Goal: Information Seeking & Learning: Learn about a topic

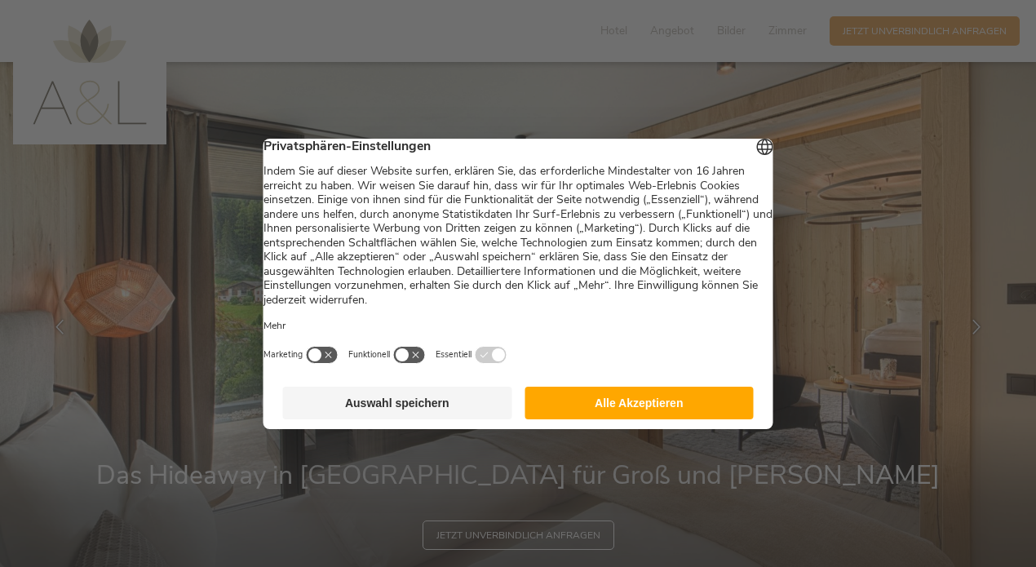
click at [390, 415] on button "Auswahl speichern" at bounding box center [397, 403] width 229 height 33
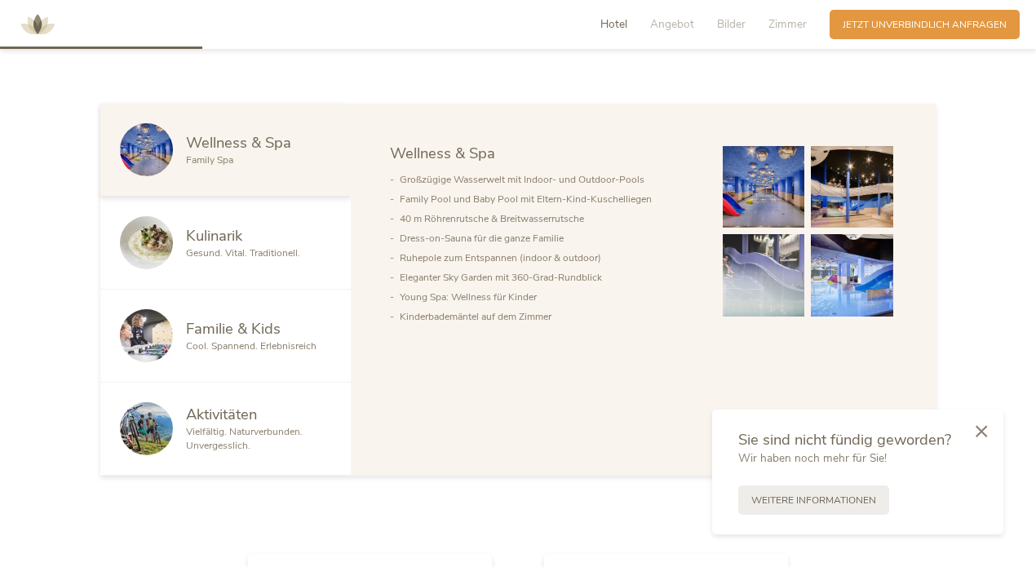
scroll to position [784, 0]
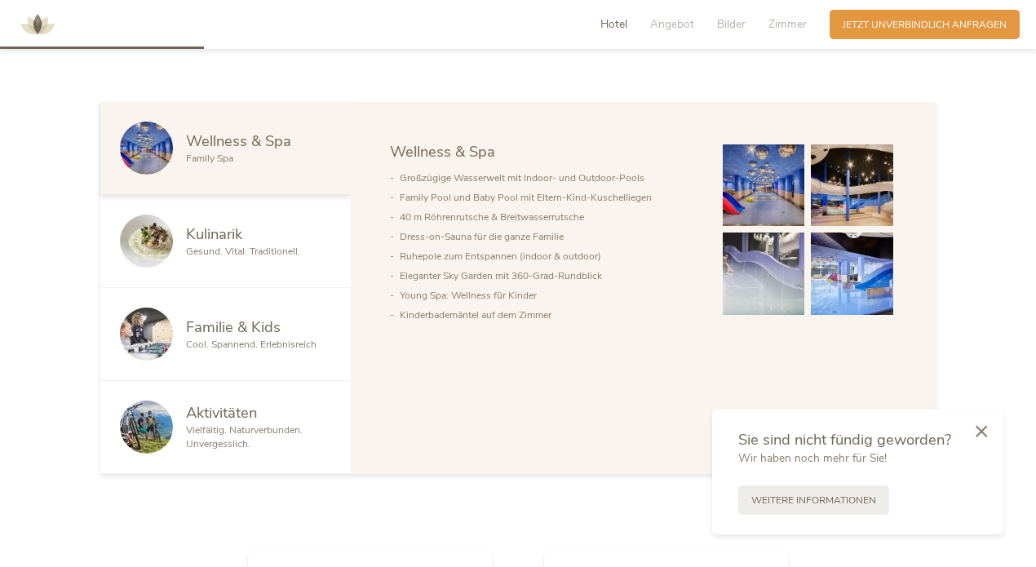
click at [240, 326] on span "Familie & Kids" at bounding box center [233, 326] width 95 height 20
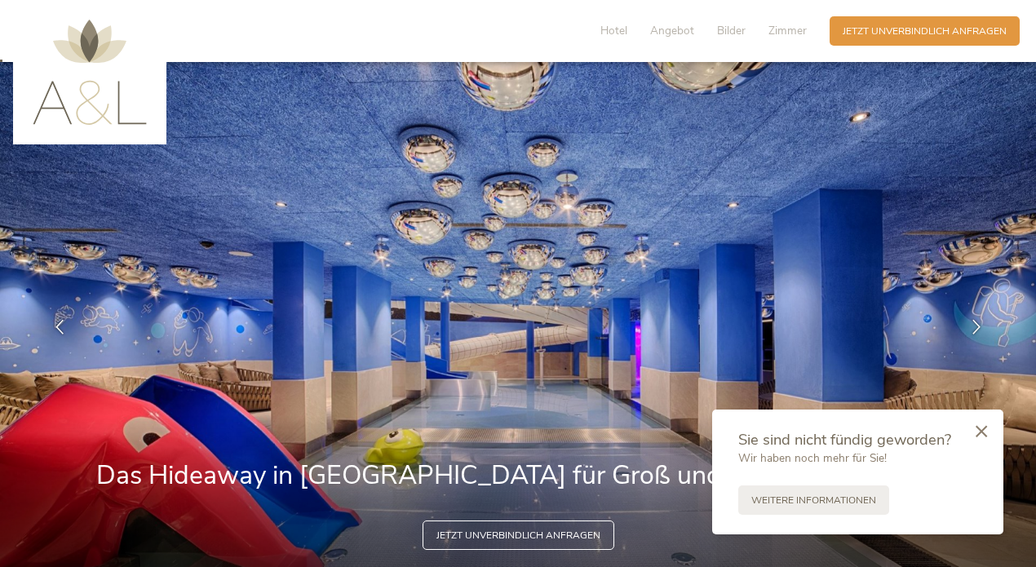
scroll to position [0, 0]
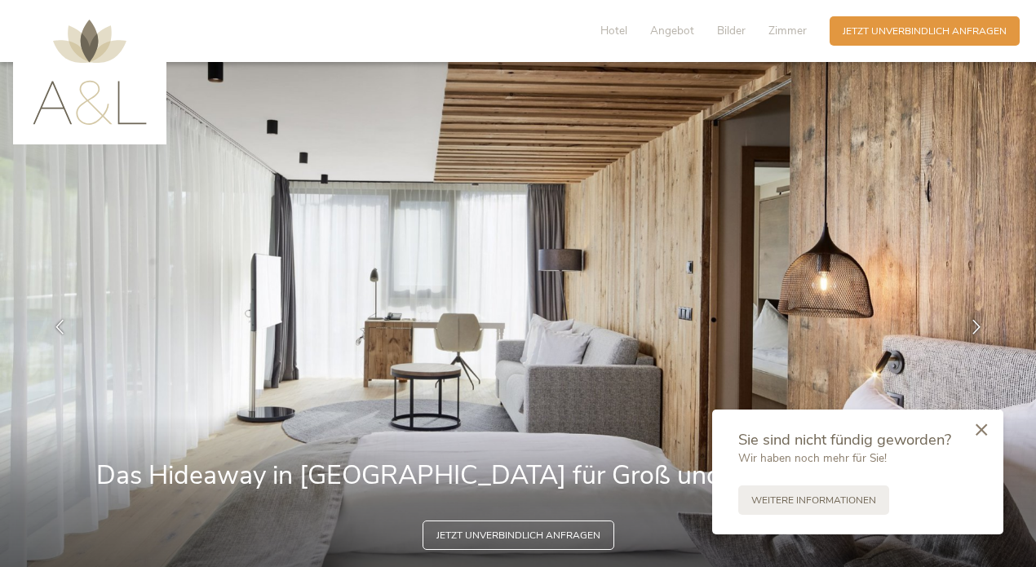
click at [985, 429] on icon at bounding box center [980, 429] width 11 height 12
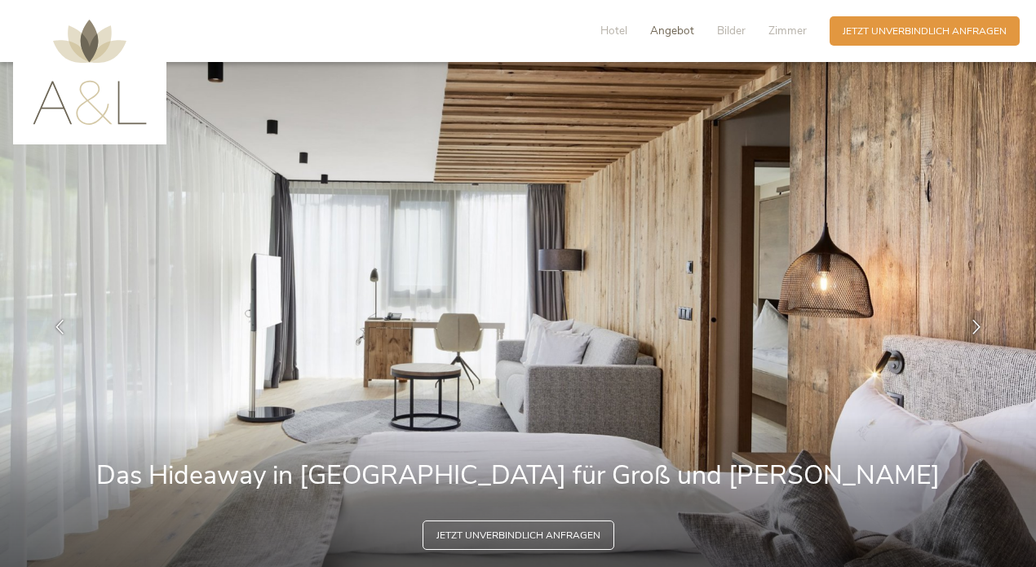
click at [666, 34] on span "Angebot" at bounding box center [672, 30] width 44 height 15
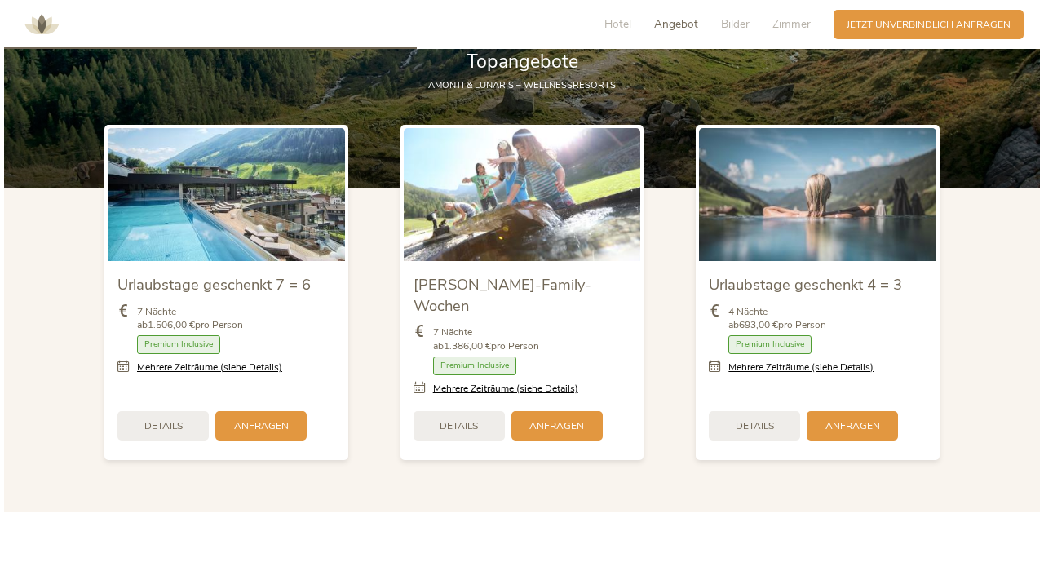
scroll to position [1588, 0]
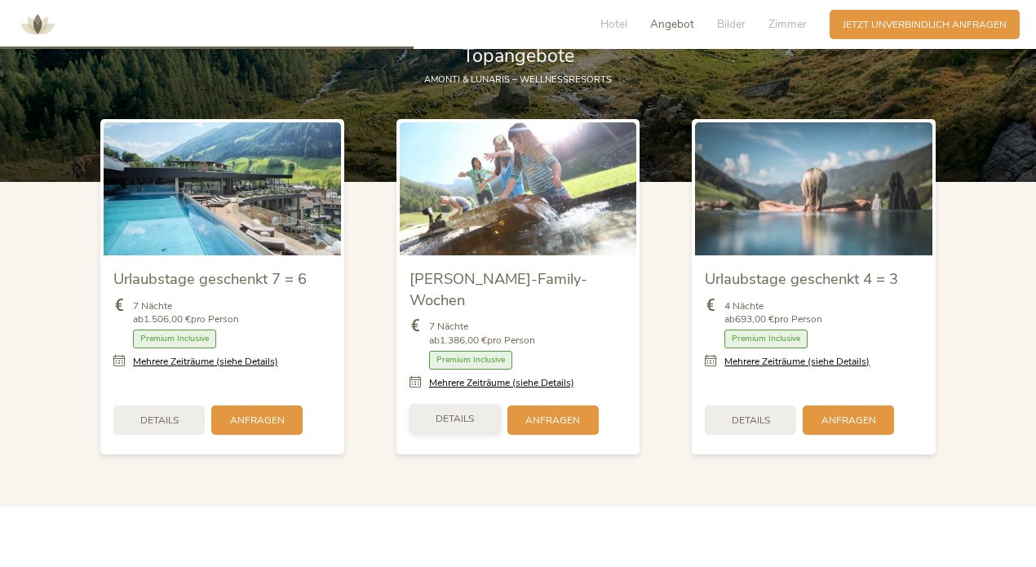
click at [453, 412] on span "Details" at bounding box center [454, 419] width 38 height 14
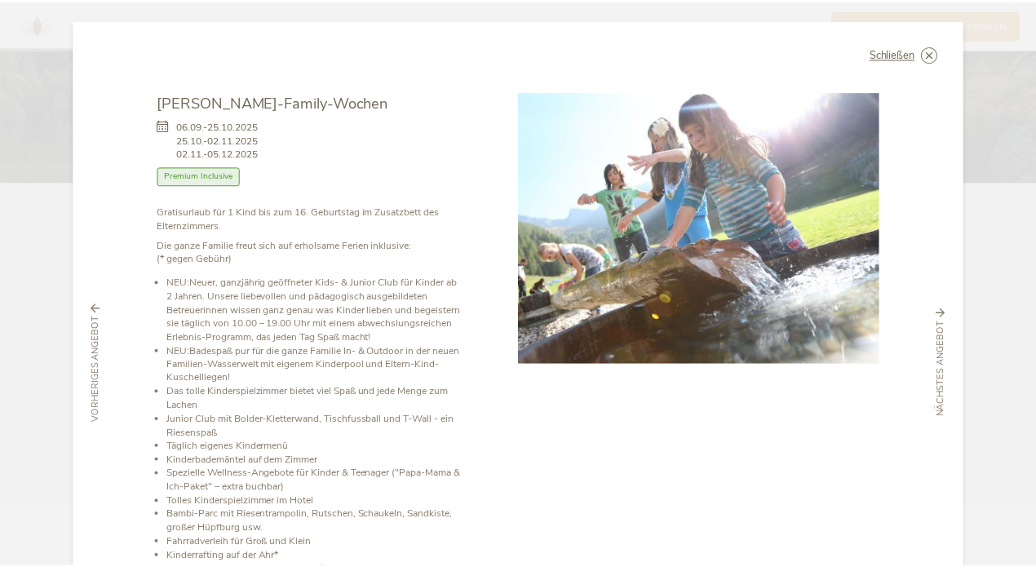
scroll to position [0, 0]
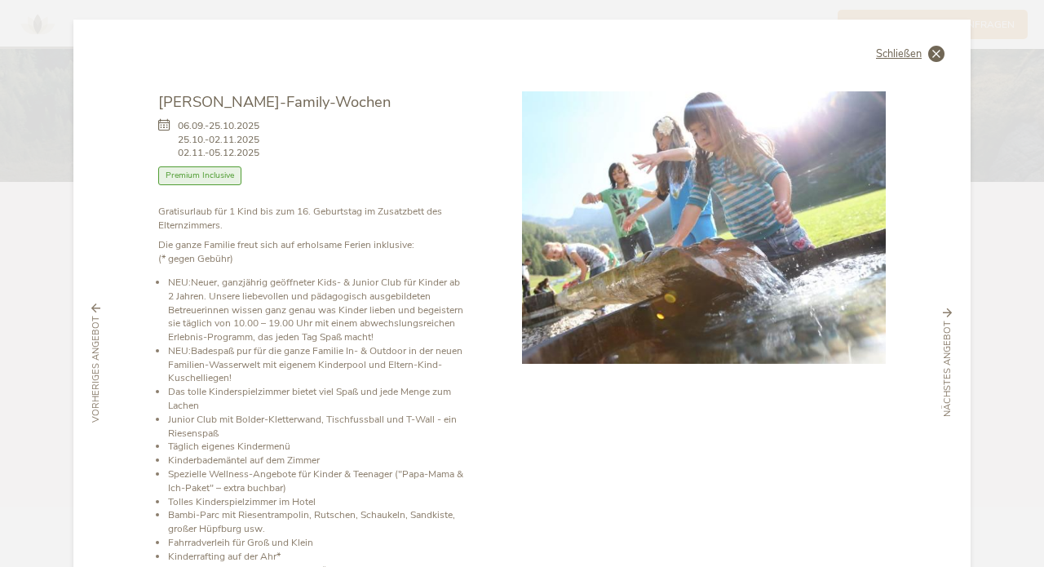
click at [928, 57] on icon at bounding box center [936, 54] width 16 height 16
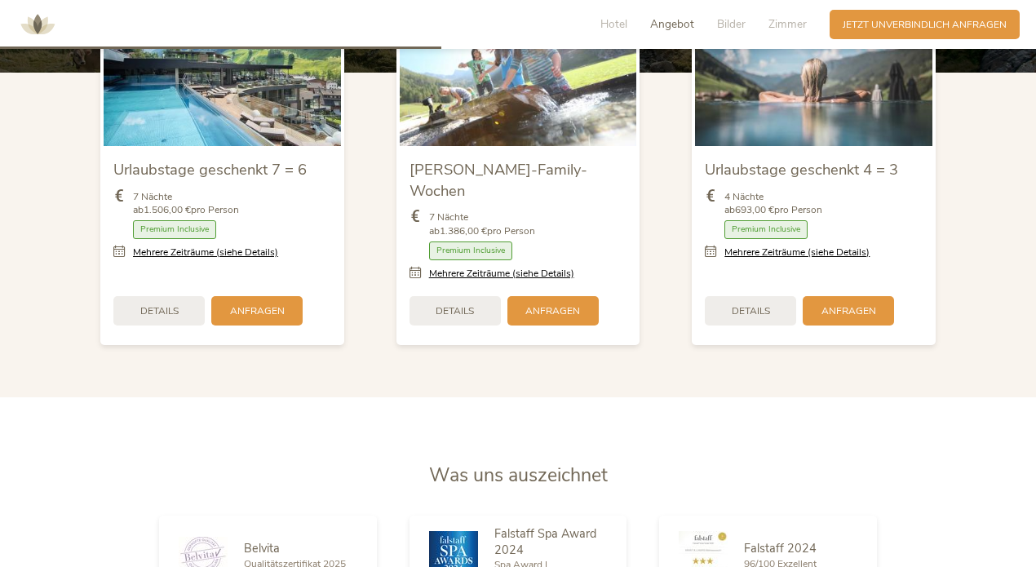
scroll to position [1692, 0]
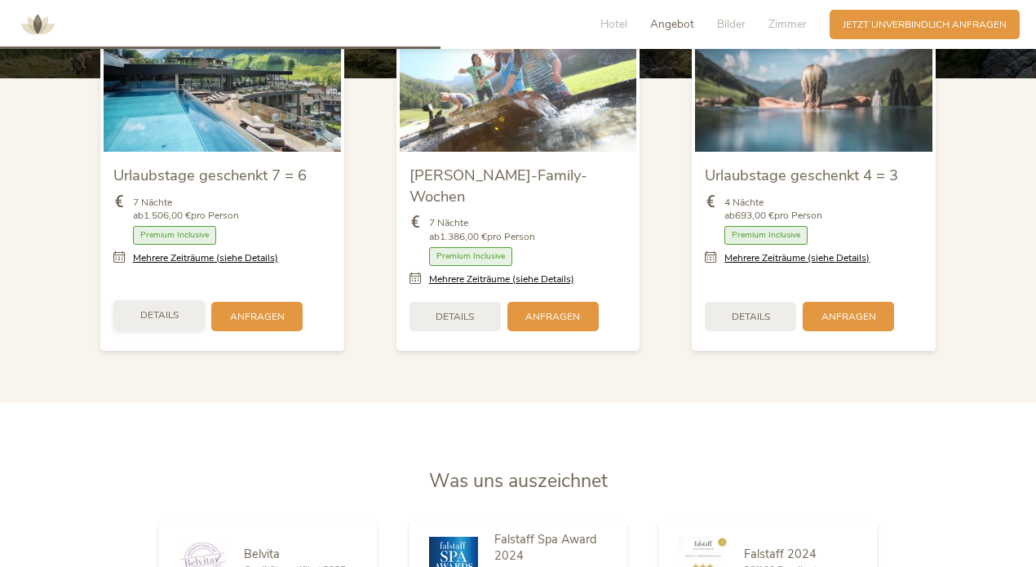
click at [166, 308] on span "Details" at bounding box center [159, 315] width 38 height 14
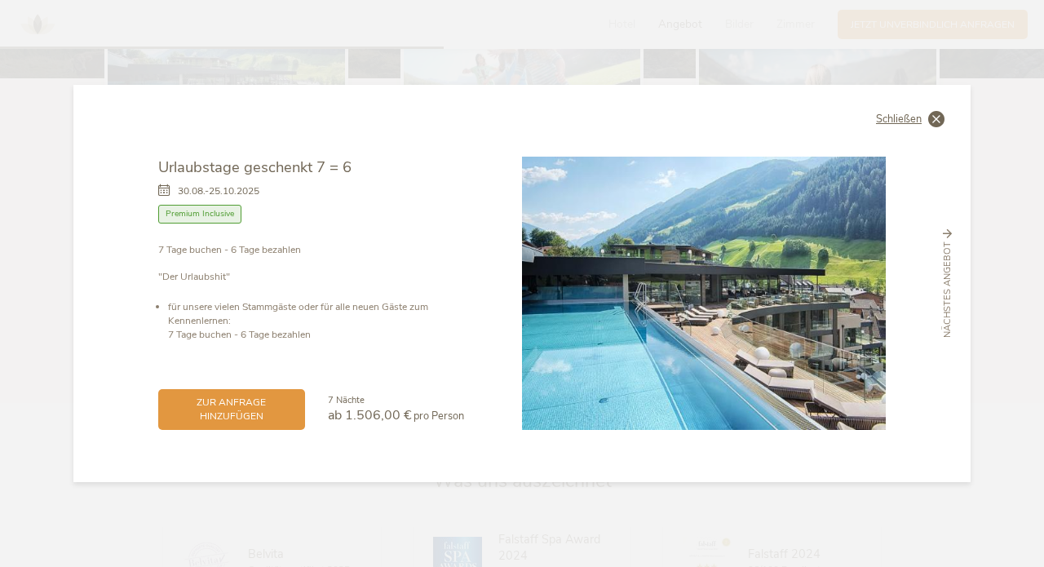
click at [939, 116] on icon at bounding box center [936, 119] width 16 height 16
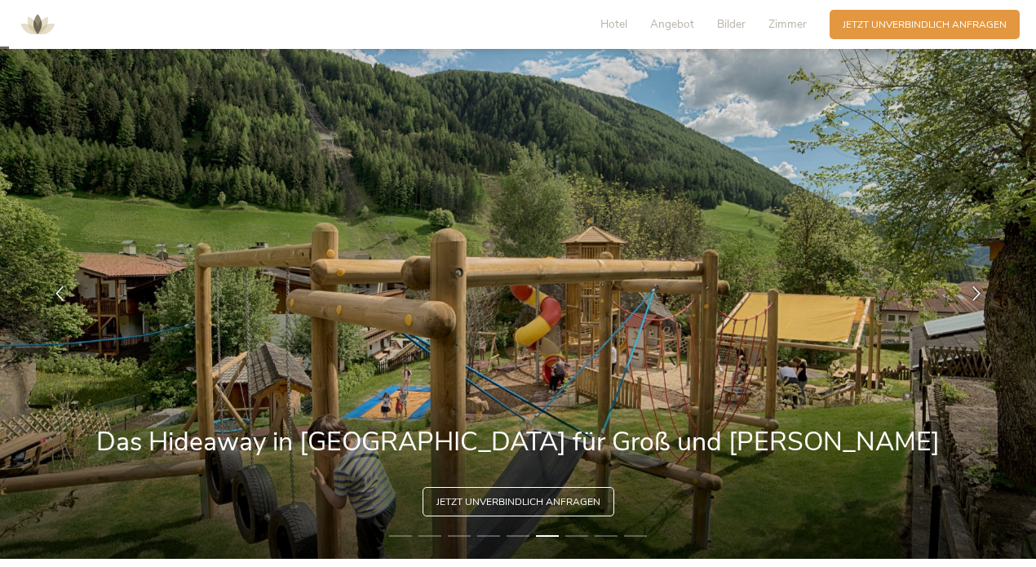
scroll to position [34, 0]
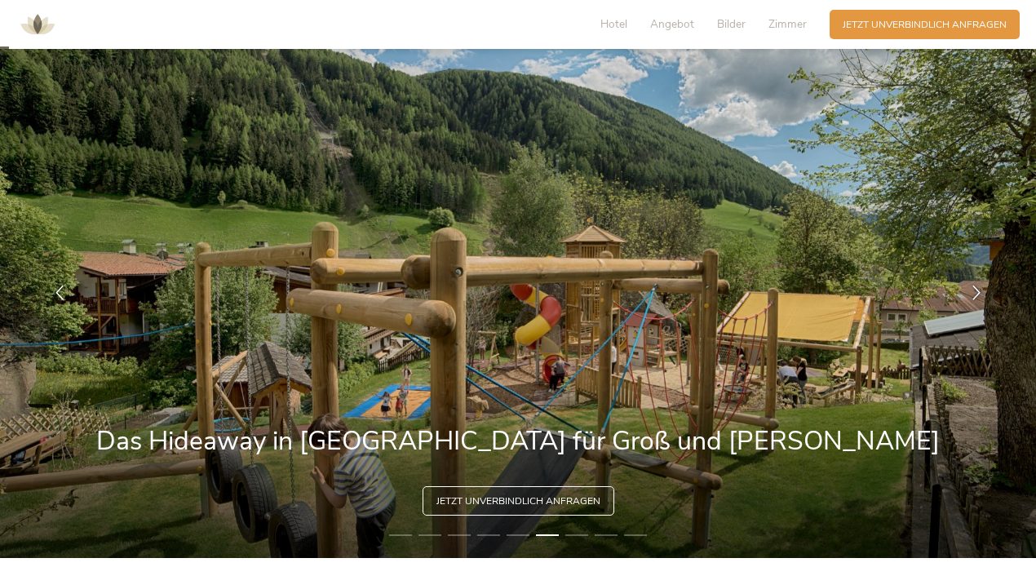
click at [741, 120] on img at bounding box center [518, 293] width 1036 height 530
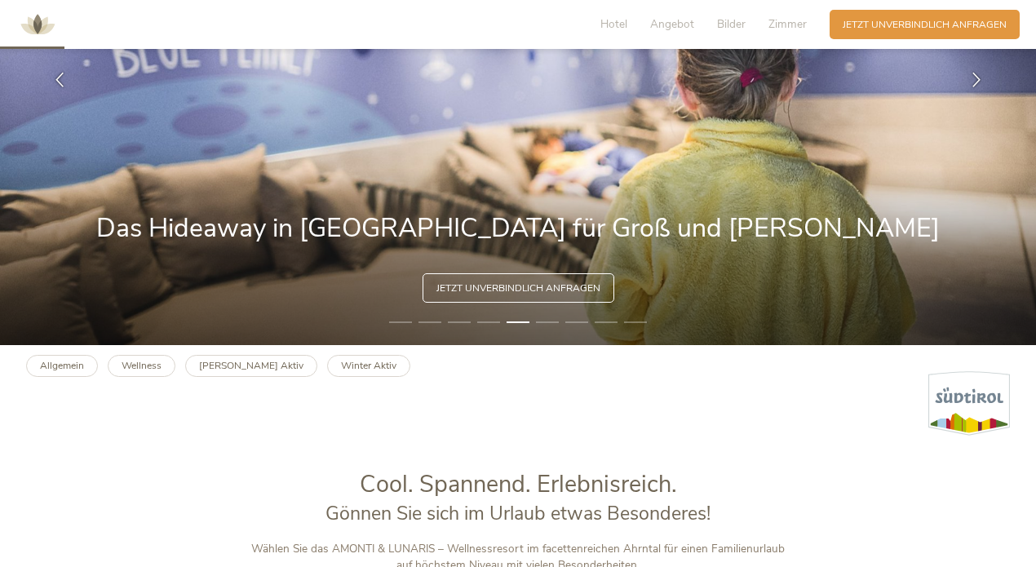
scroll to position [236, 0]
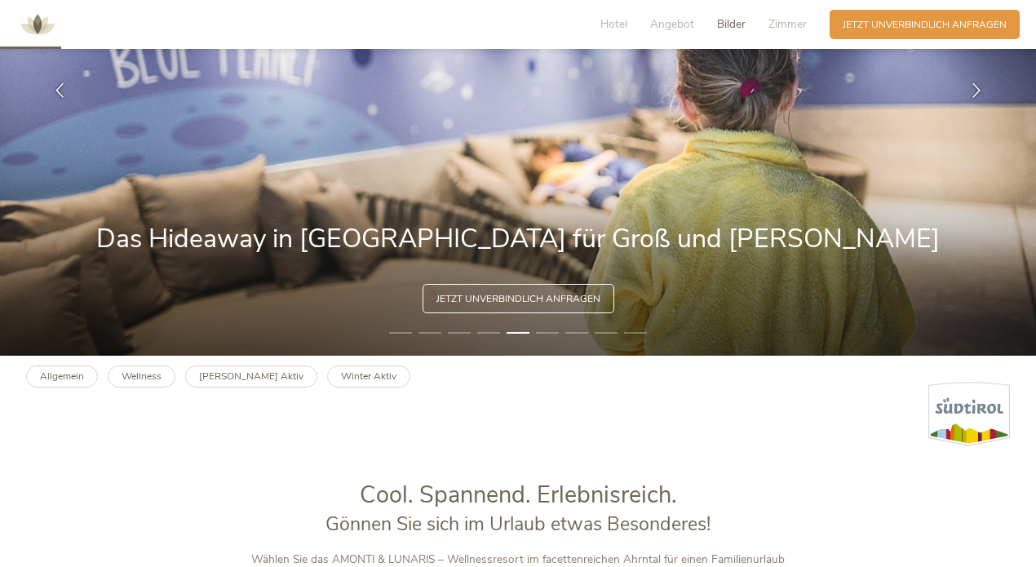
click at [723, 20] on span "Bilder" at bounding box center [731, 23] width 29 height 15
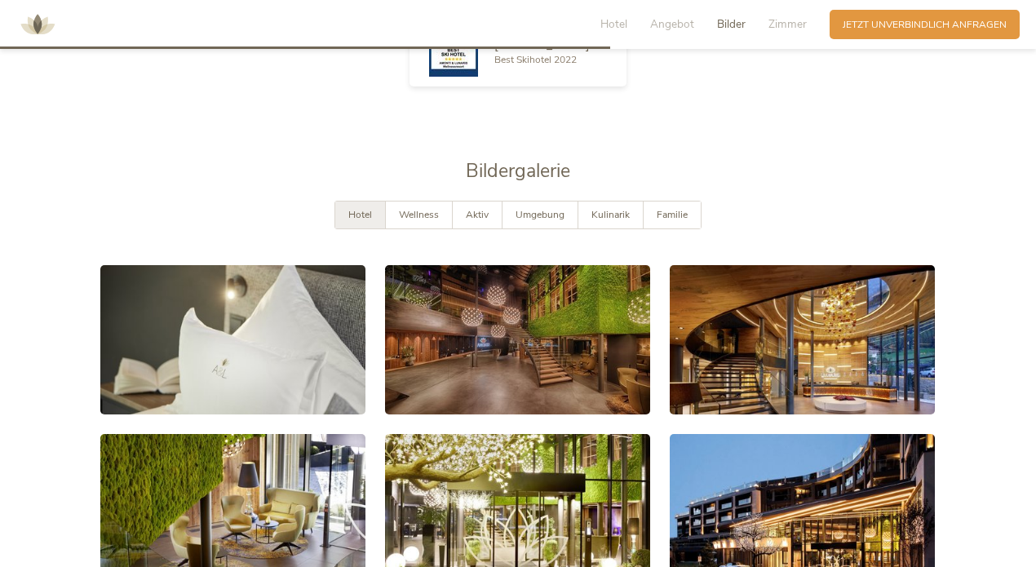
scroll to position [2433, 0]
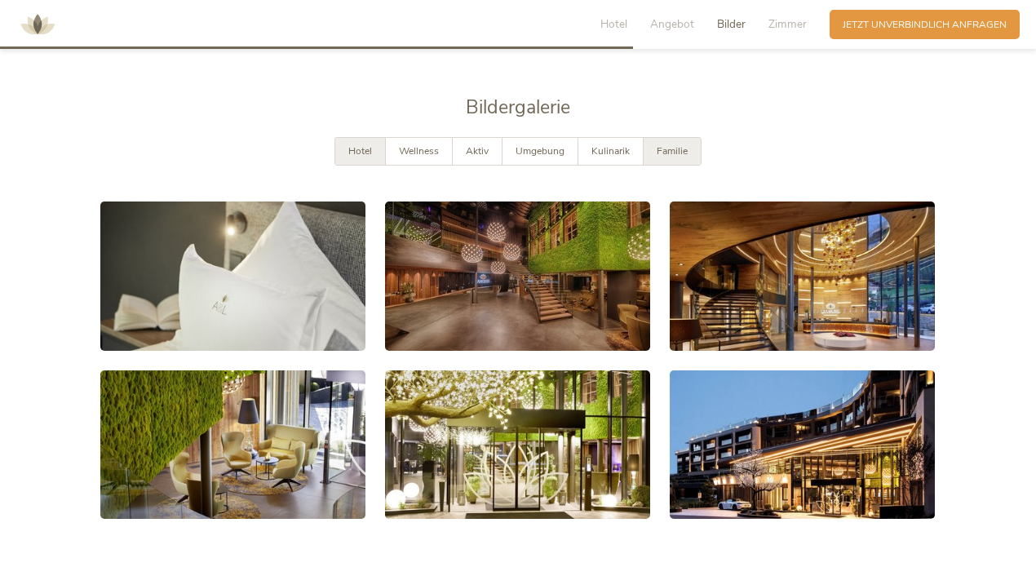
click at [672, 138] on div "Familie" at bounding box center [671, 151] width 57 height 27
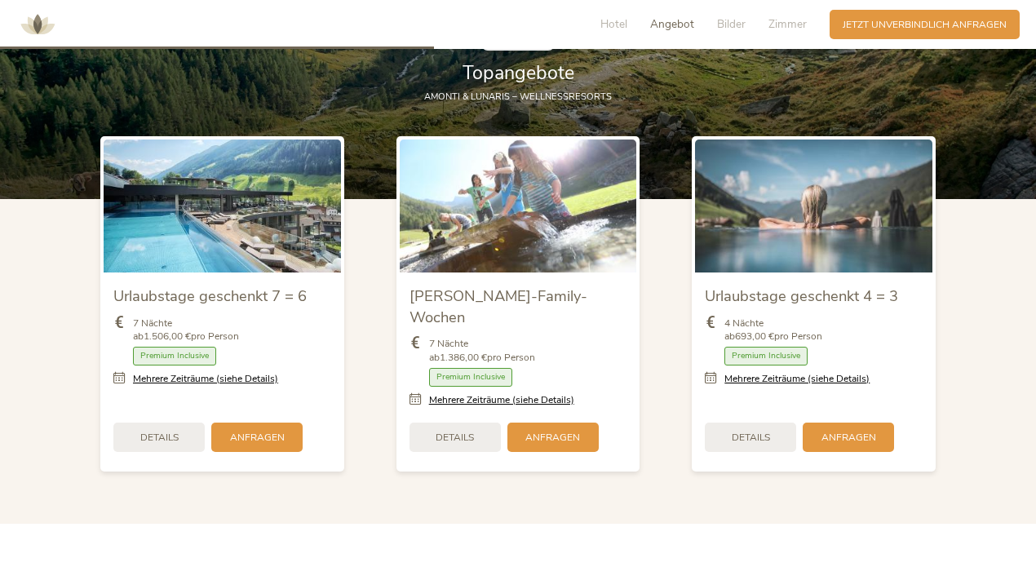
scroll to position [1524, 0]
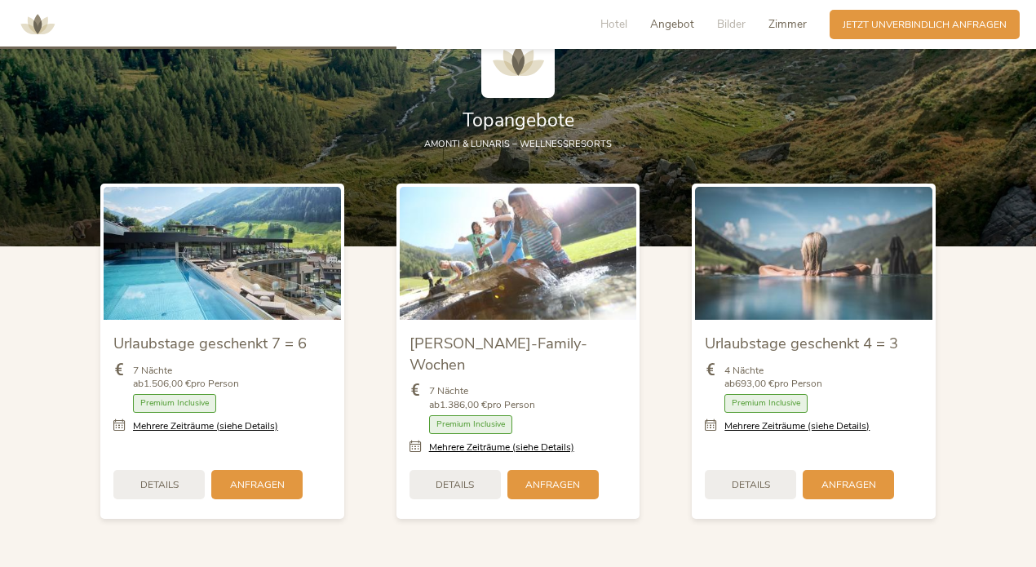
click at [795, 22] on span "Zimmer" at bounding box center [787, 23] width 38 height 15
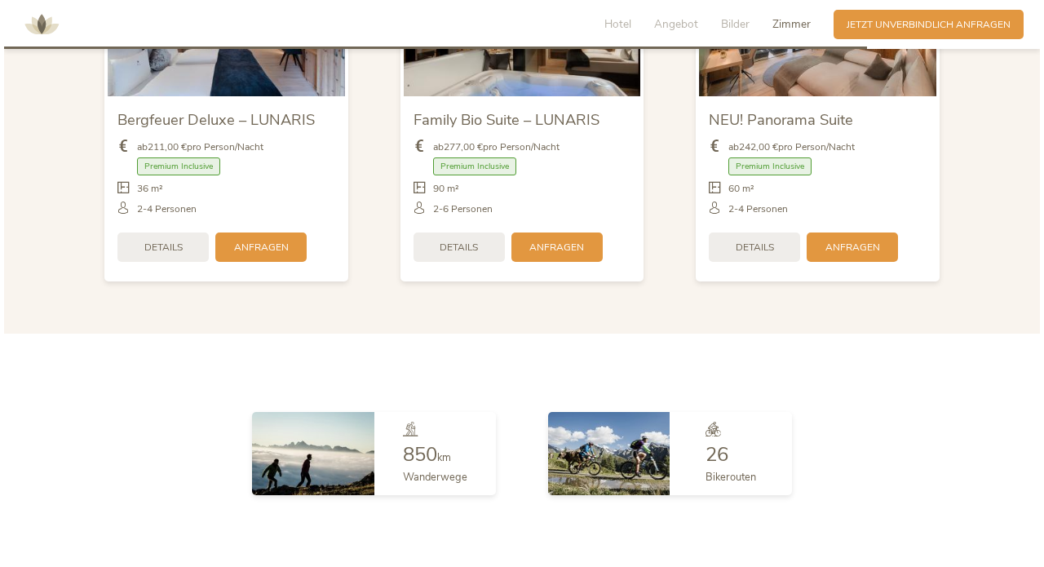
scroll to position [3261, 0]
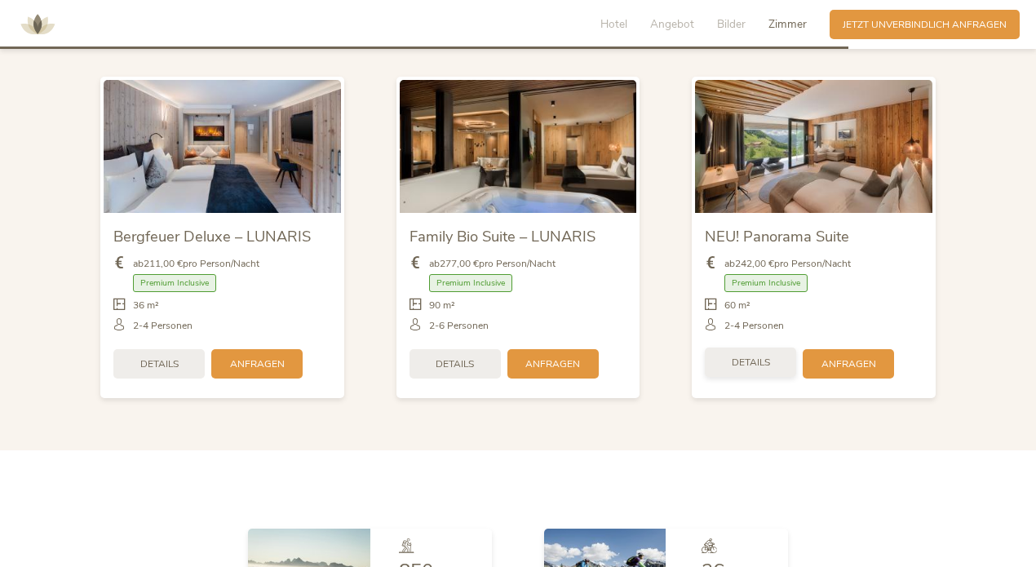
click at [753, 356] on span "Details" at bounding box center [750, 363] width 38 height 14
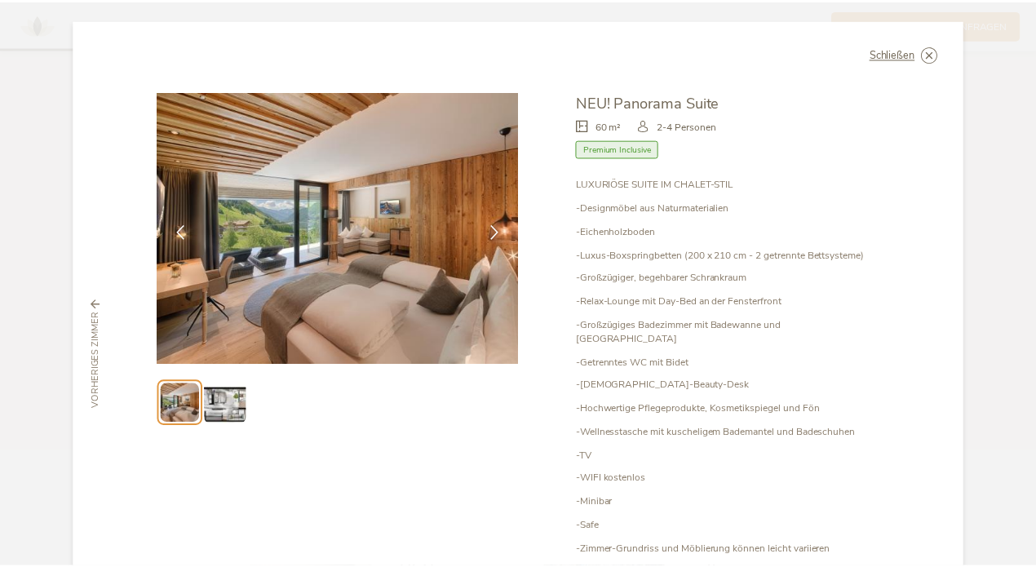
scroll to position [0, 0]
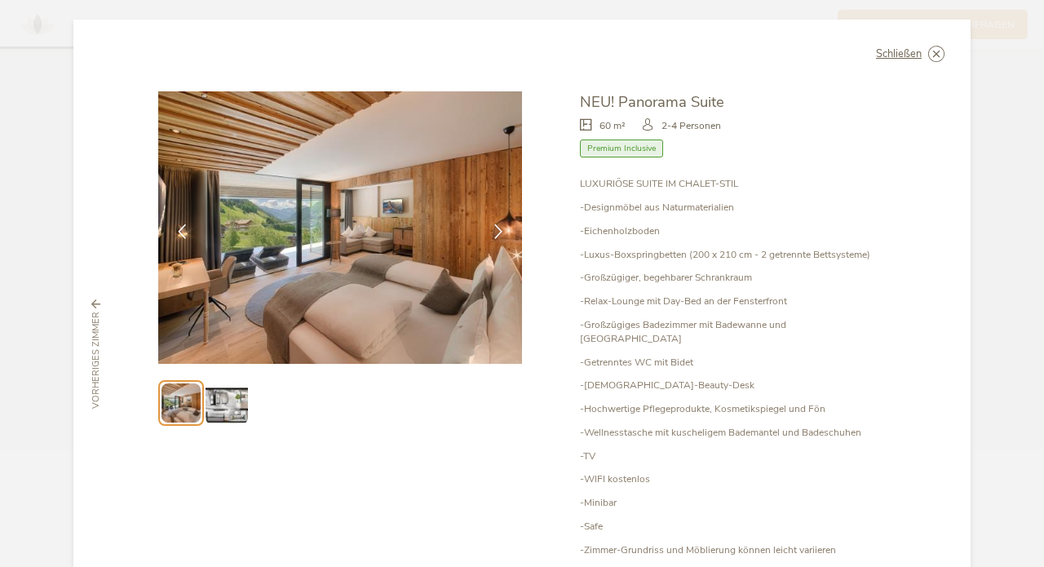
click at [219, 398] on img at bounding box center [226, 403] width 42 height 42
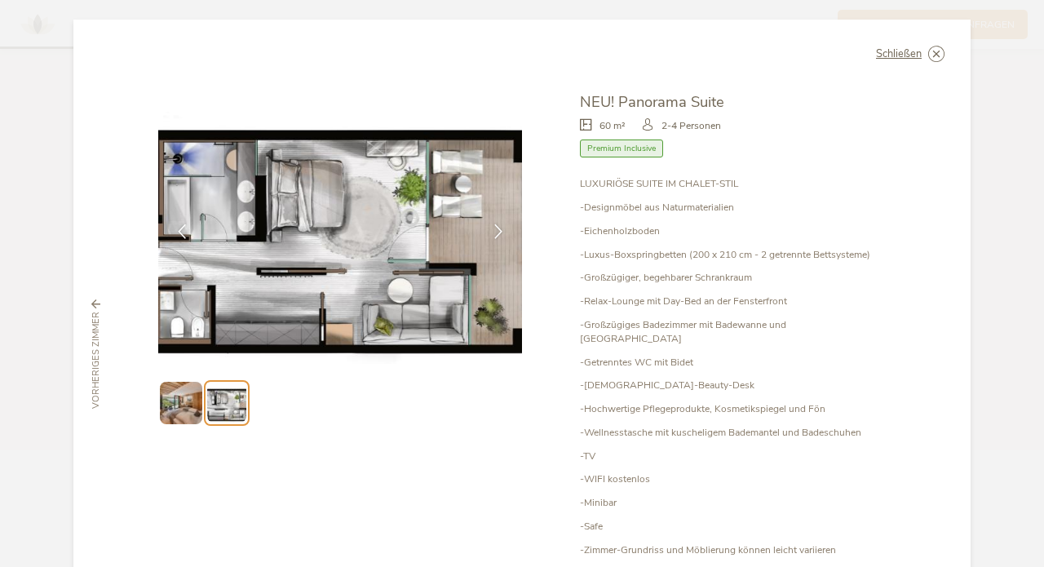
click at [610, 152] on span "Premium Inclusive" at bounding box center [621, 148] width 83 height 19
click at [893, 56] on span "Schließen" at bounding box center [899, 54] width 46 height 11
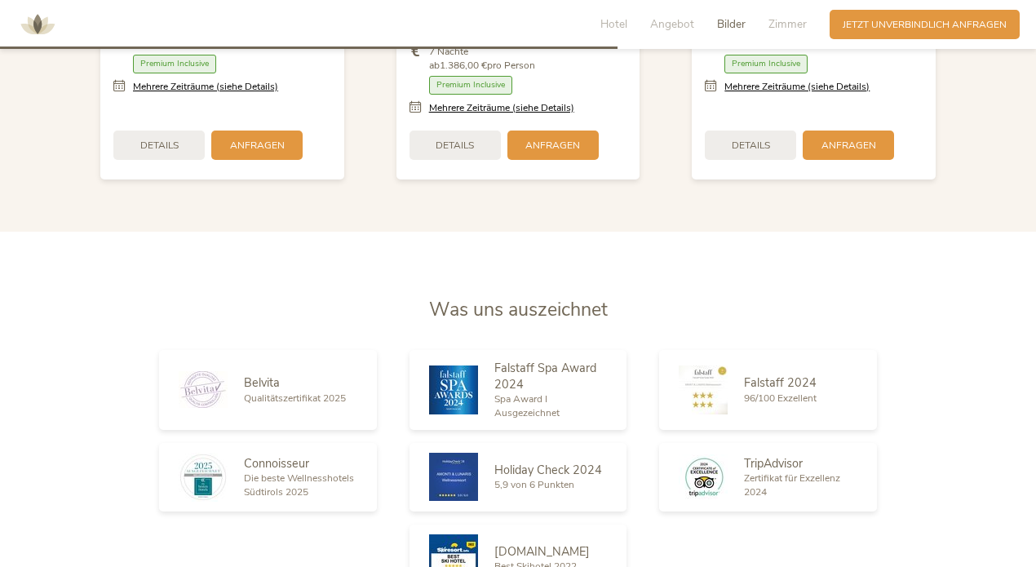
scroll to position [1578, 0]
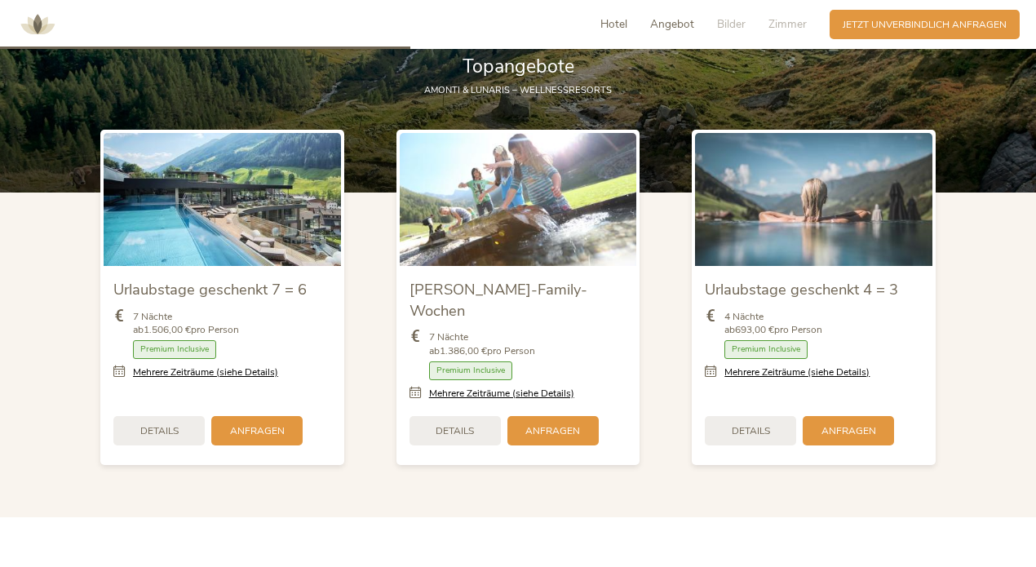
click at [620, 28] on span "Hotel" at bounding box center [613, 23] width 27 height 15
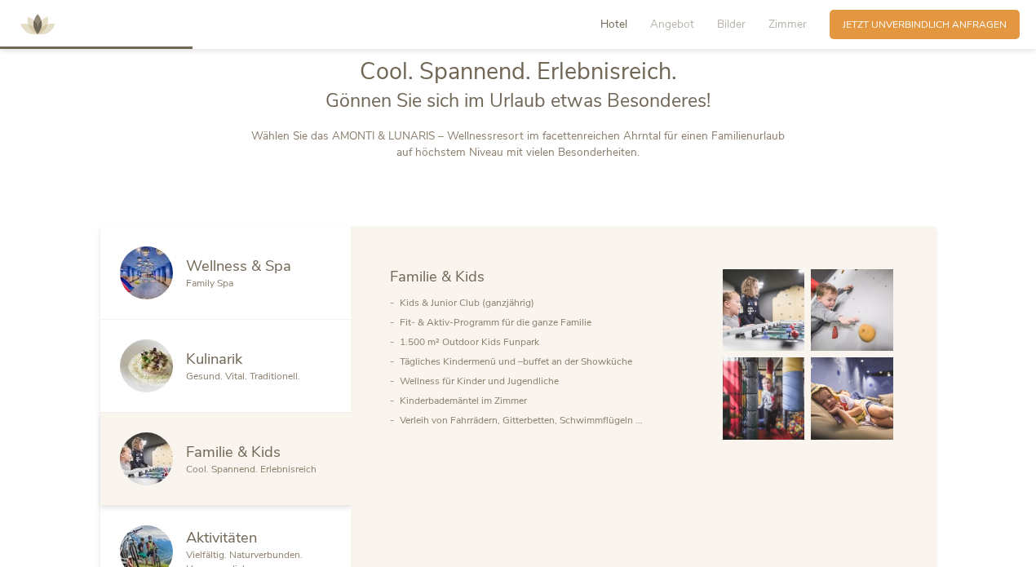
scroll to position [650, 0]
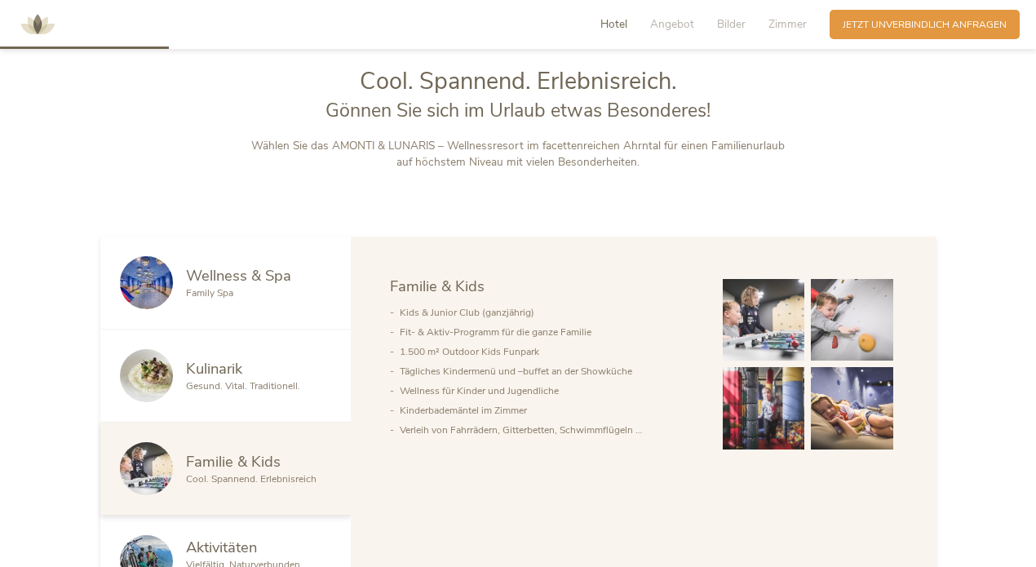
click at [191, 382] on span "Gesund. Vital. Traditionell." at bounding box center [243, 385] width 114 height 13
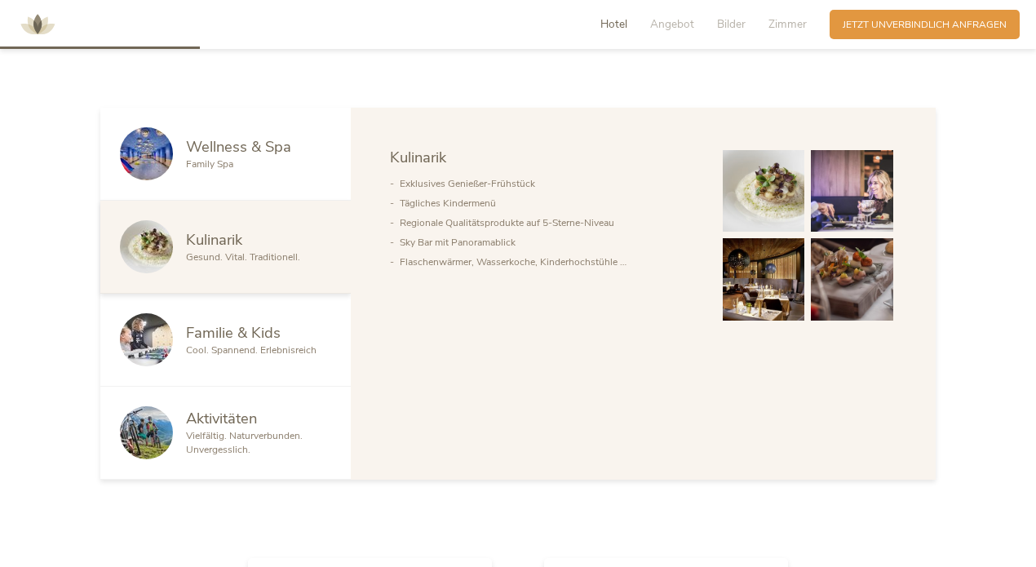
scroll to position [783, 0]
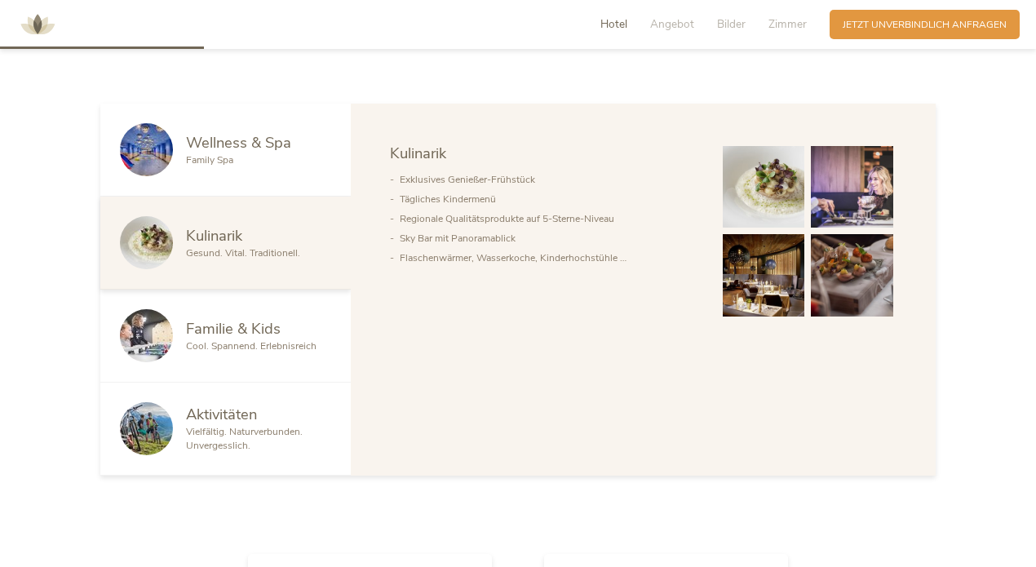
click at [251, 435] on span "Vielfältig. Naturverbunden. Unvergesslich." at bounding box center [244, 438] width 117 height 27
